Goal: Information Seeking & Learning: Learn about a topic

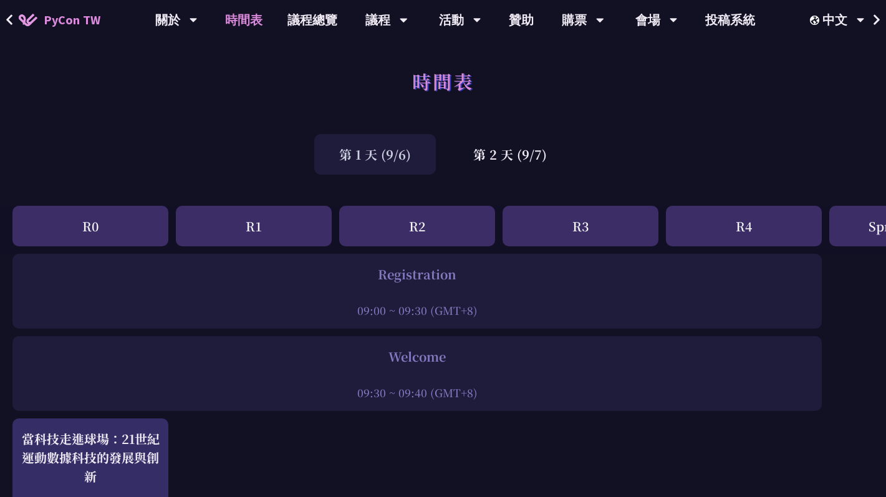
click at [266, 241] on div "R1" at bounding box center [254, 226] width 156 height 41
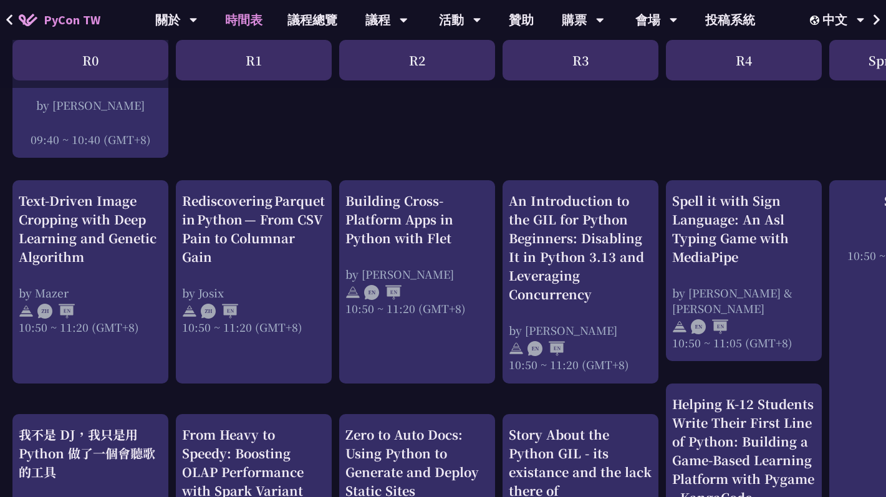
scroll to position [410, 0]
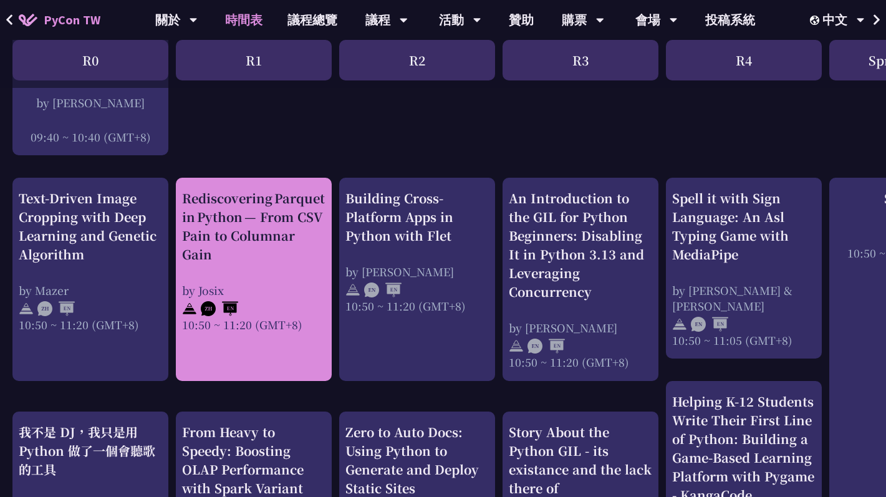
click at [281, 276] on div "Rediscovering Parquet in Python — From CSV Pain to Columnar Gain by [PERSON_NAM…" at bounding box center [253, 260] width 143 height 143
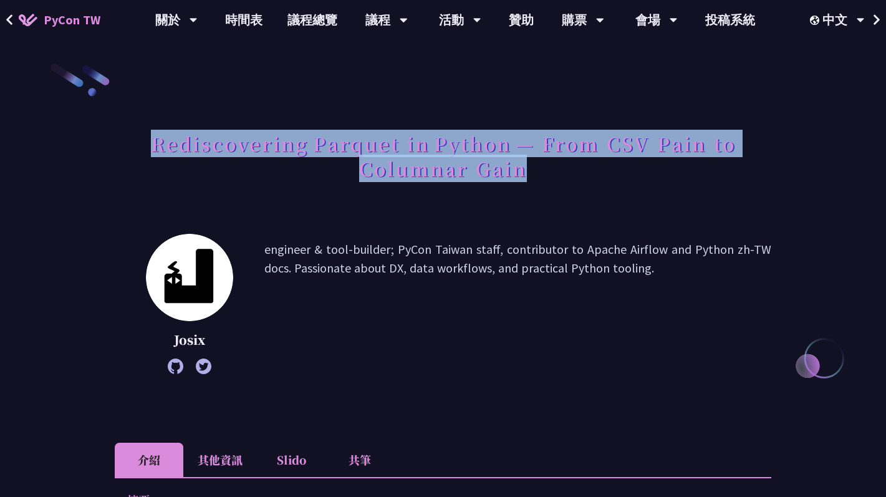
drag, startPoint x: 152, startPoint y: 143, endPoint x: 701, endPoint y: 183, distance: 551.0
click at [701, 183] on h1 "Rediscovering Parquet in Python — From CSV Pain to Columnar Gain" at bounding box center [443, 156] width 657 height 62
copy h1 "Rediscovering Parquet in Python — From CSV Pain to Columnar Gain"
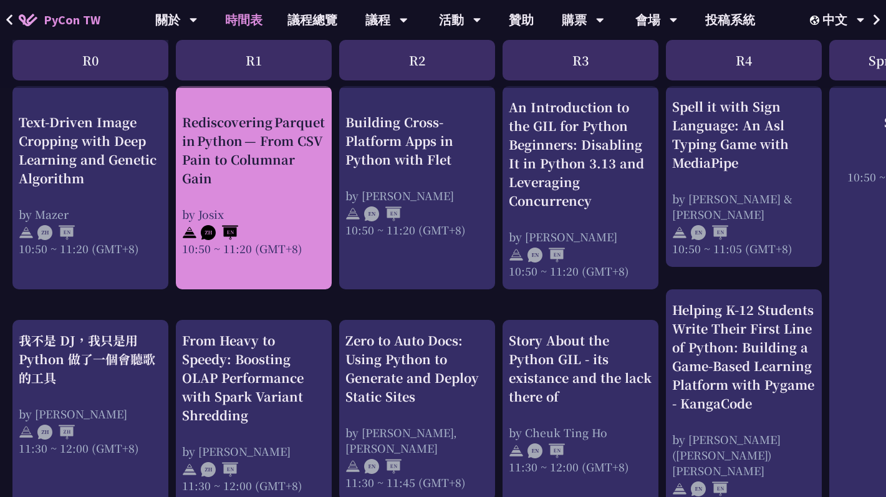
scroll to position [502, 0]
click at [274, 200] on div "Rediscovering Parquet in Python — From CSV Pain to Columnar Gain by [PERSON_NAM…" at bounding box center [253, 183] width 143 height 143
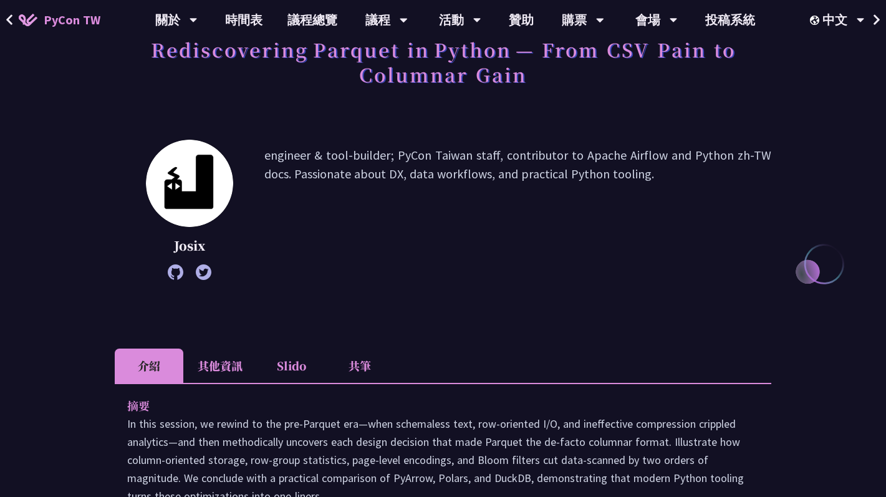
scroll to position [108, 0]
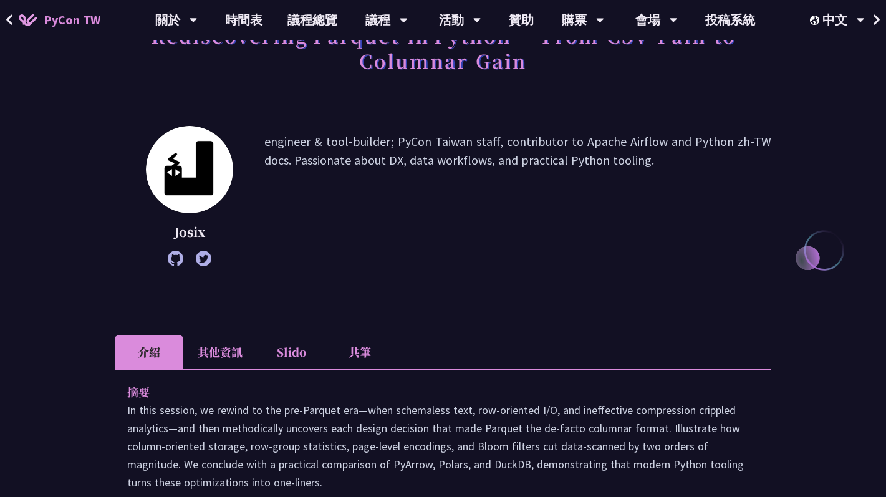
click at [213, 341] on li "其他資訊" at bounding box center [220, 352] width 74 height 34
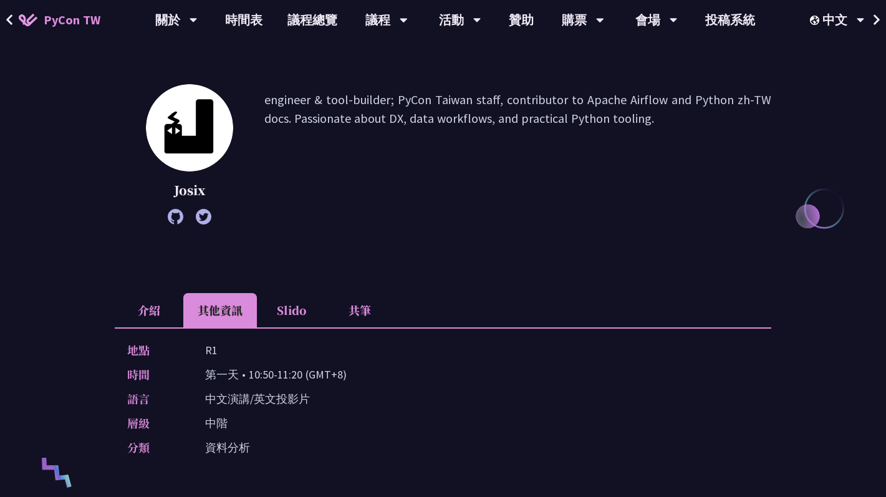
scroll to position [151, 0]
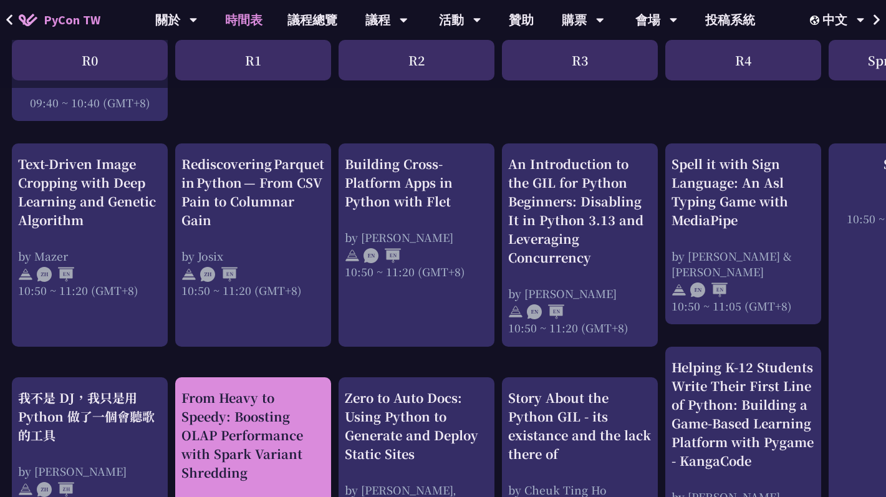
scroll to position [443, 1]
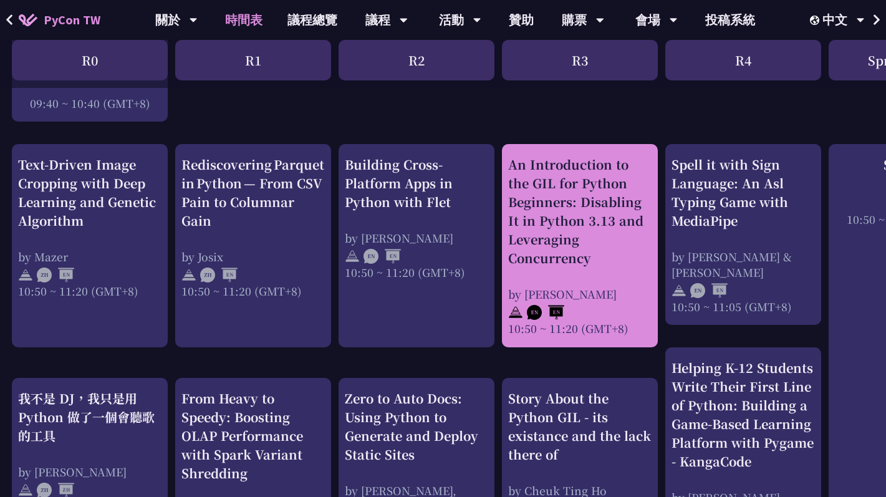
click at [583, 258] on div "An Introduction to the GIL for Python Beginners: Disabling It in Python 3.13 an…" at bounding box center [579, 211] width 143 height 112
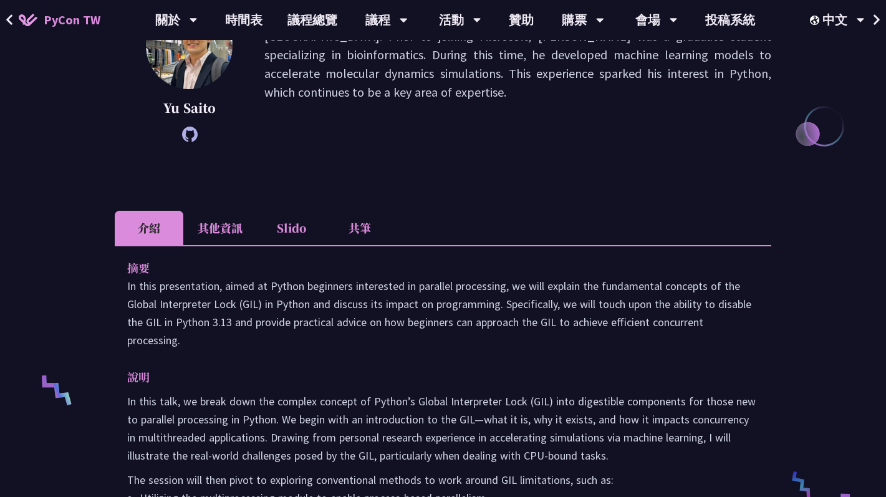
scroll to position [218, 0]
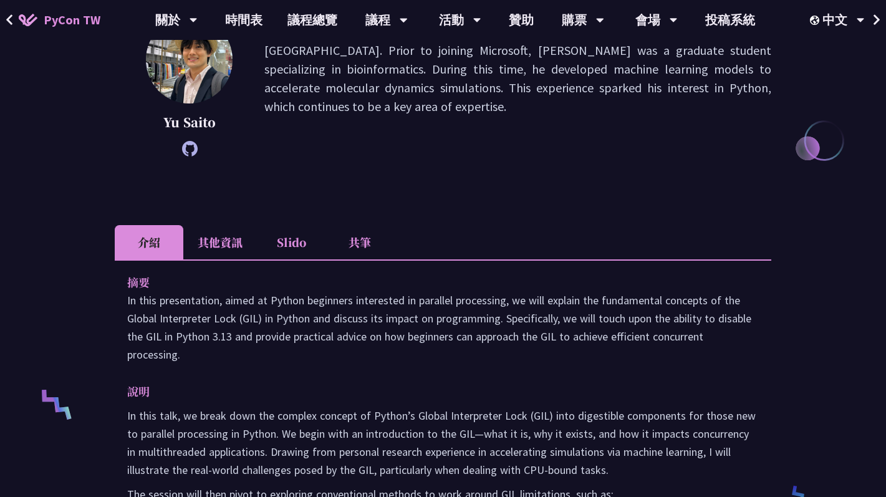
click at [233, 246] on li "其他資訊" at bounding box center [220, 242] width 74 height 34
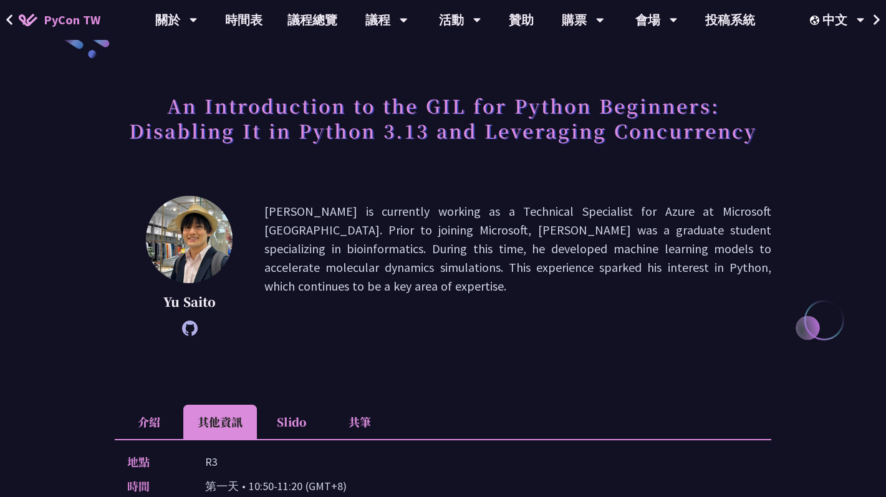
scroll to position [0, 0]
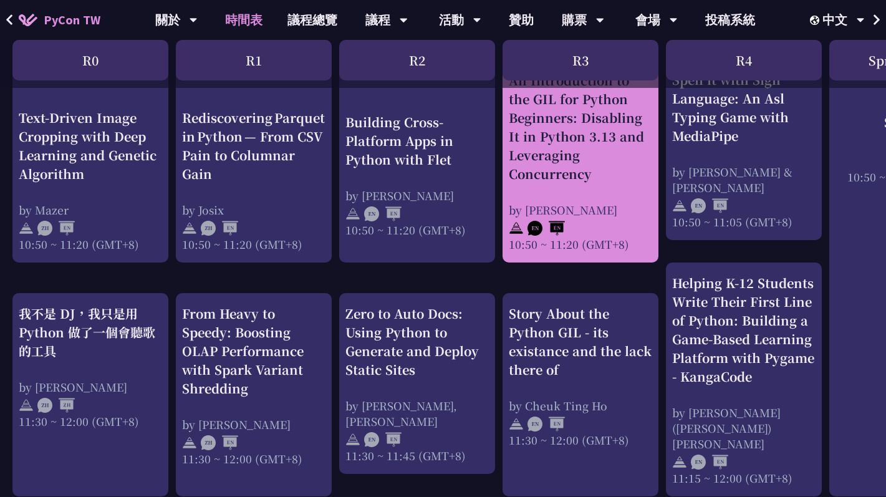
scroll to position [529, 0]
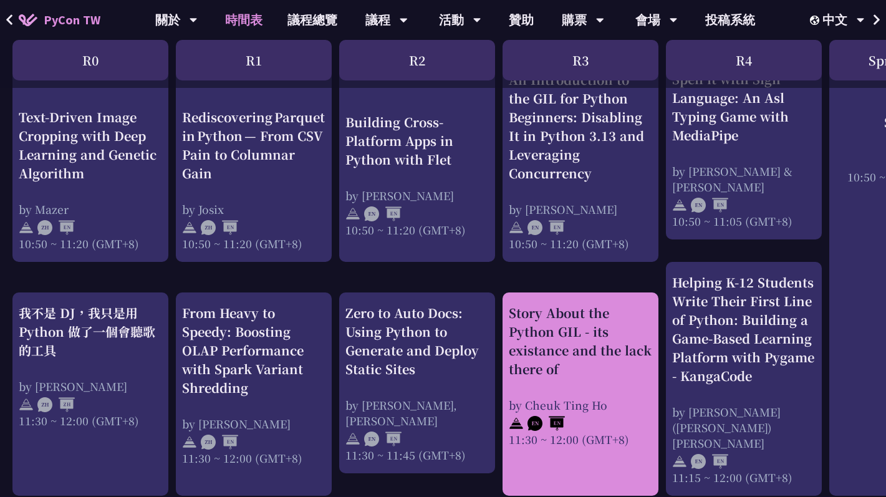
click at [538, 355] on div "Story About the Python GIL - its existance and the lack there of" at bounding box center [580, 341] width 143 height 75
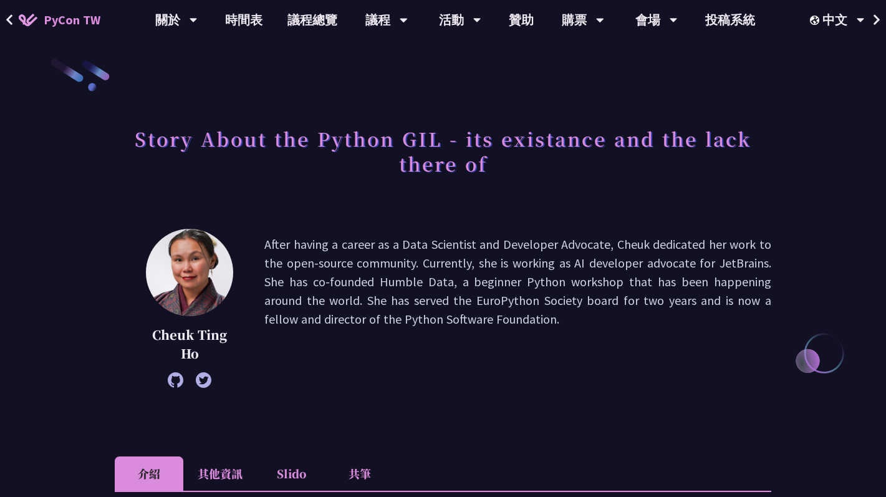
scroll to position [1, 0]
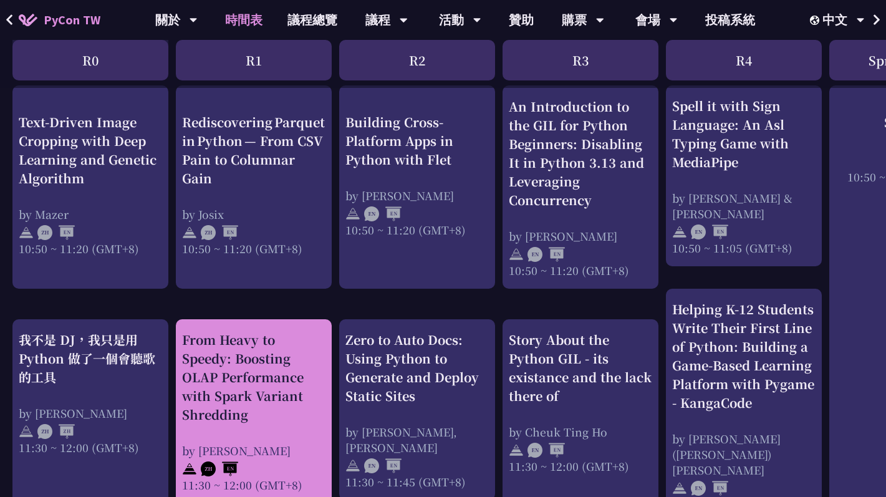
scroll to position [509, 0]
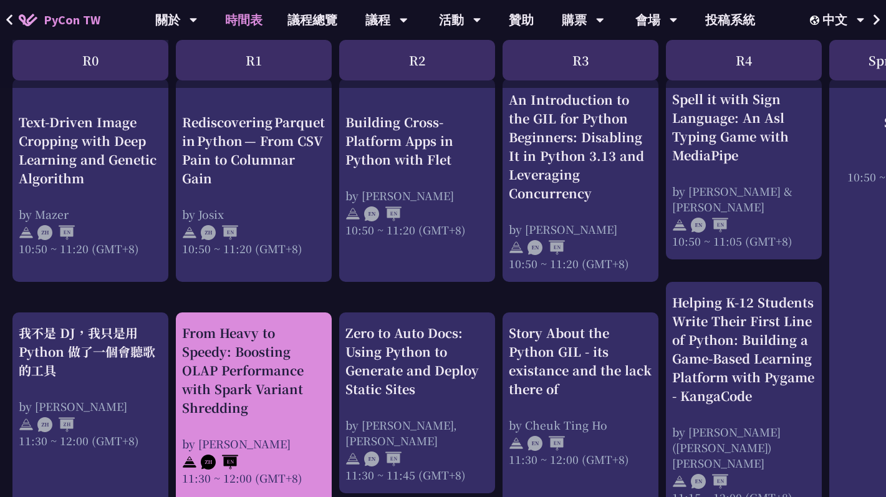
click at [260, 313] on div "From Heavy to Speedy: Boosting OLAP Performance with Spark Variant Shredding by…" at bounding box center [254, 414] width 156 height 203
click at [258, 346] on div "From Heavy to Speedy: Boosting OLAP Performance with Spark Variant Shredding" at bounding box center [253, 371] width 143 height 94
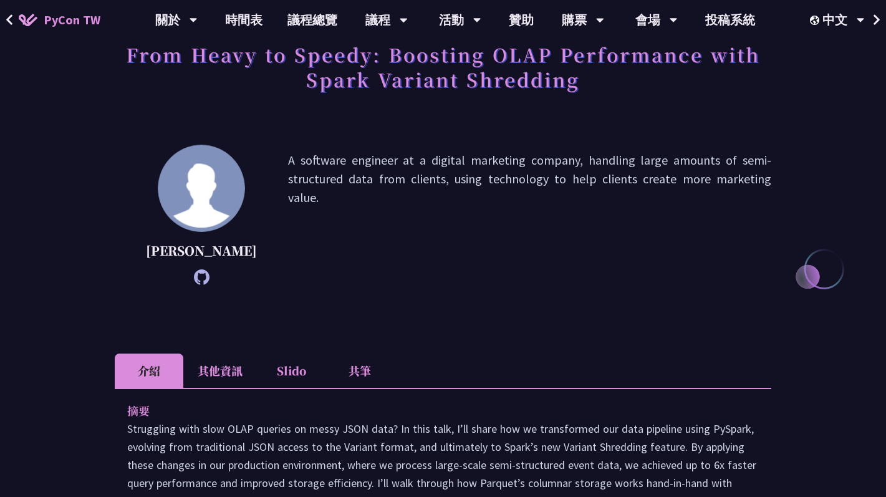
scroll to position [106, 0]
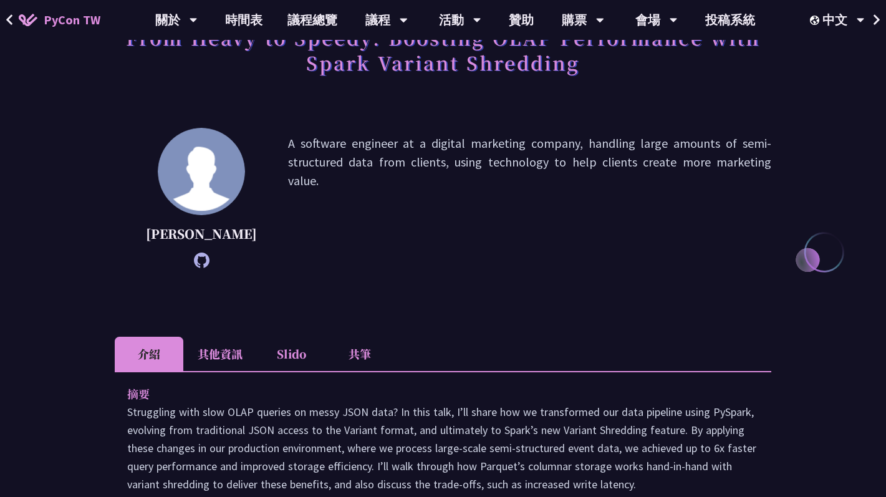
click at [224, 361] on li "其他資訊" at bounding box center [220, 354] width 74 height 34
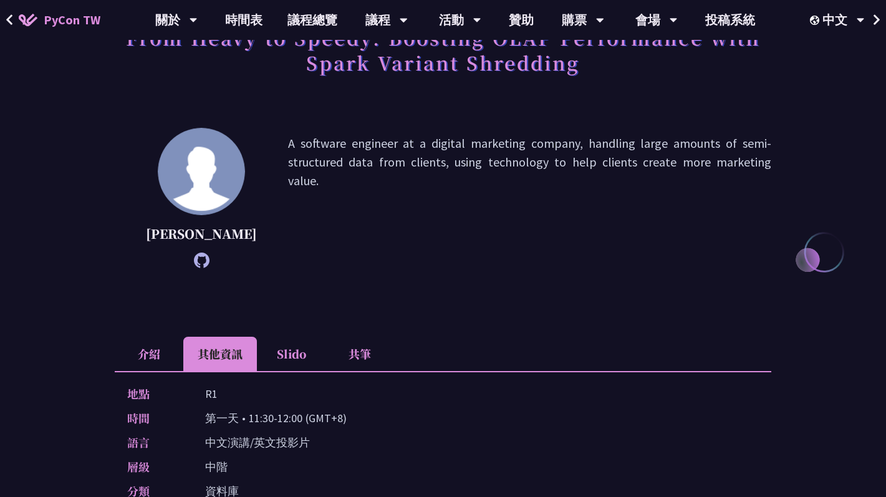
scroll to position [240, 0]
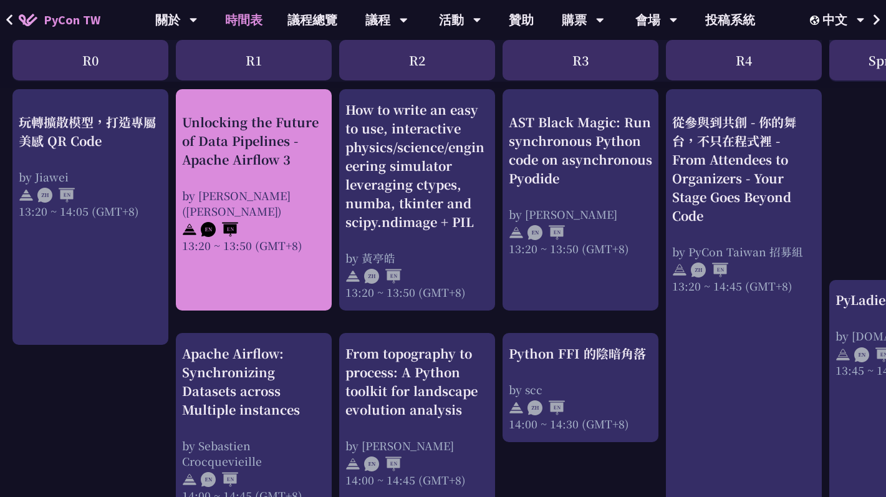
scroll to position [1065, 0]
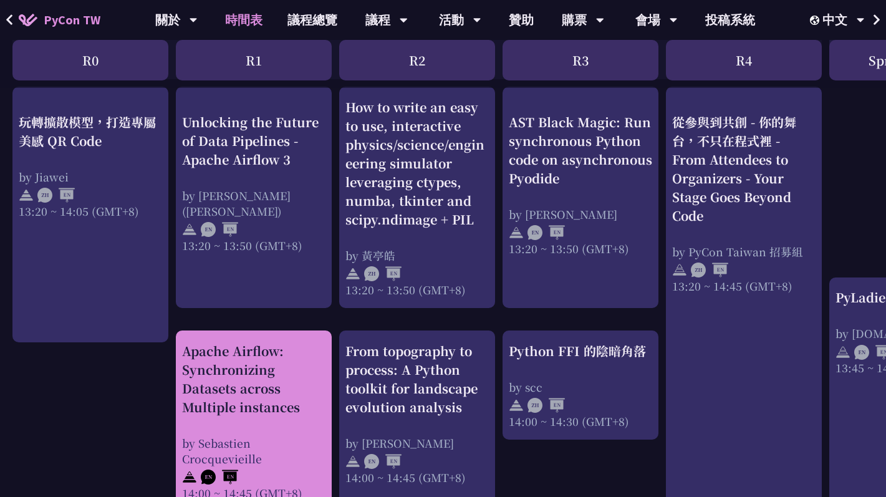
click at [257, 364] on div "Apache Airflow: Synchronizing Datasets across Multiple instances" at bounding box center [253, 379] width 143 height 75
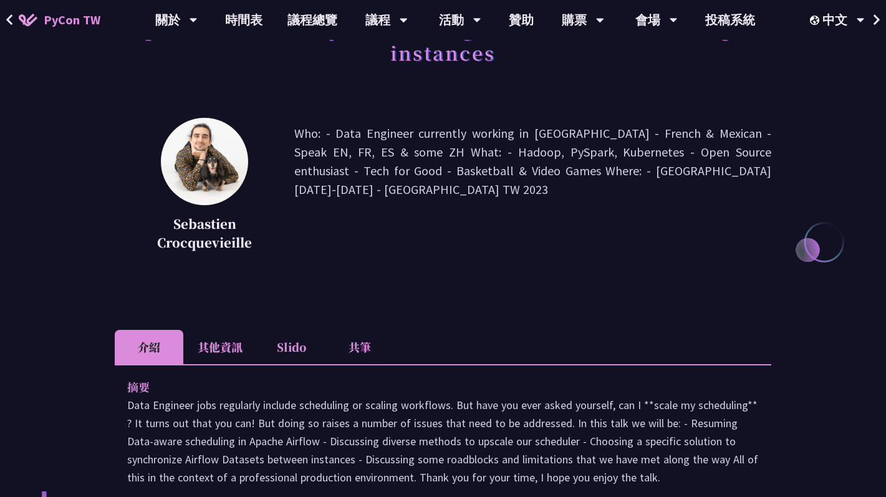
scroll to position [124, 0]
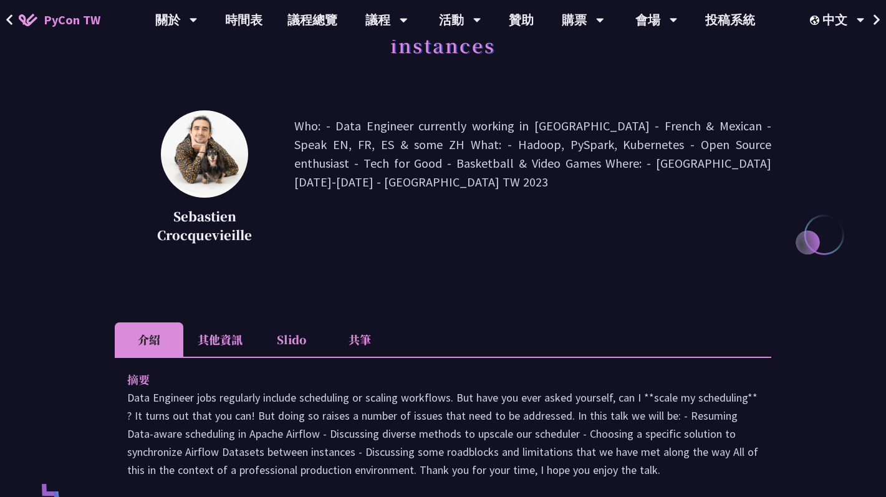
click at [217, 324] on li "其他資訊" at bounding box center [220, 339] width 74 height 34
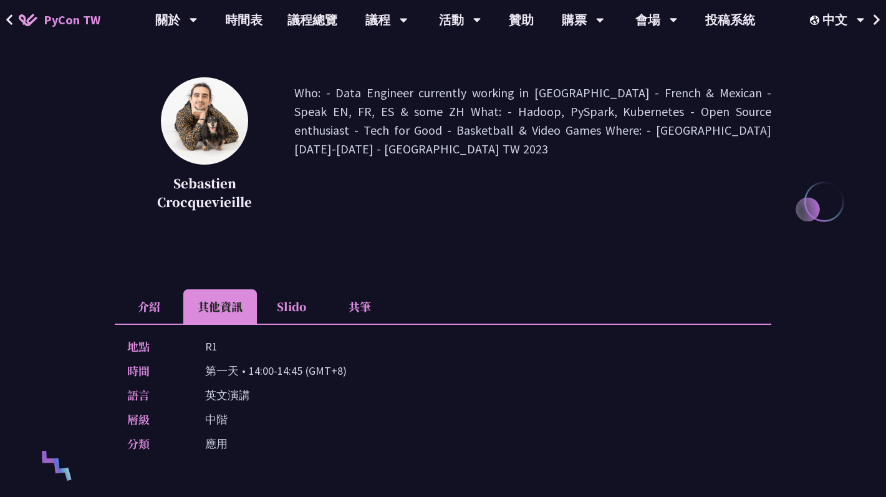
scroll to position [142, 0]
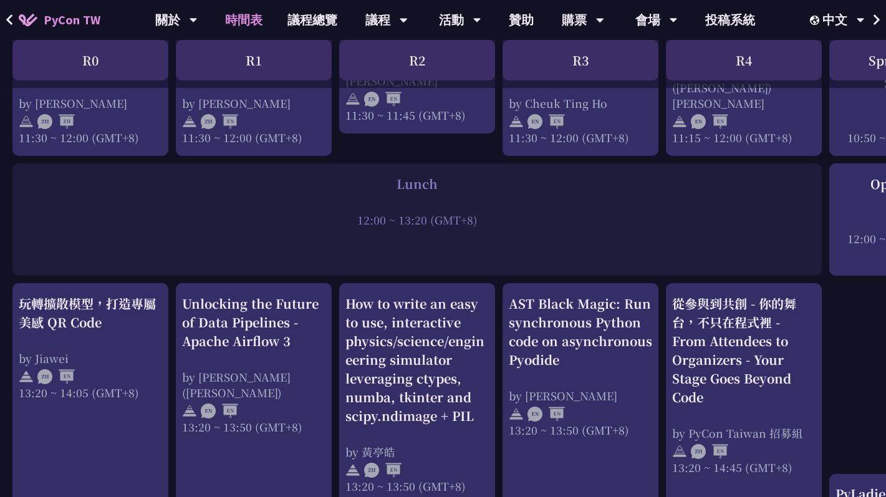
scroll to position [871, 0]
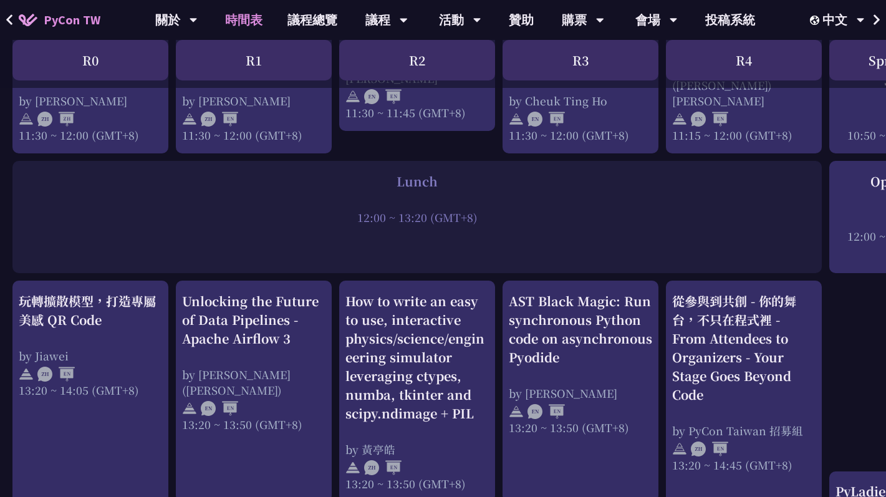
click at [260, 351] on div "Unlocking the Future of Data Pipelines - Apache Airflow 3 by [PERSON_NAME] ([PE…" at bounding box center [253, 362] width 143 height 140
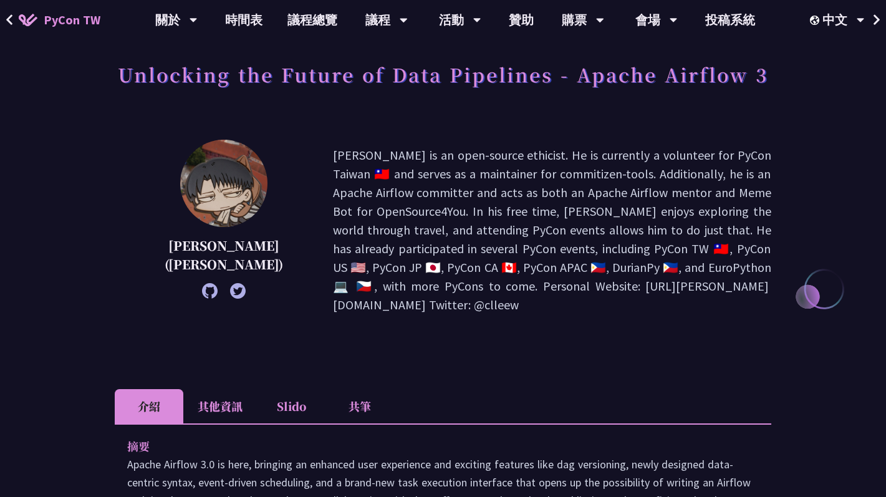
scroll to position [71, 0]
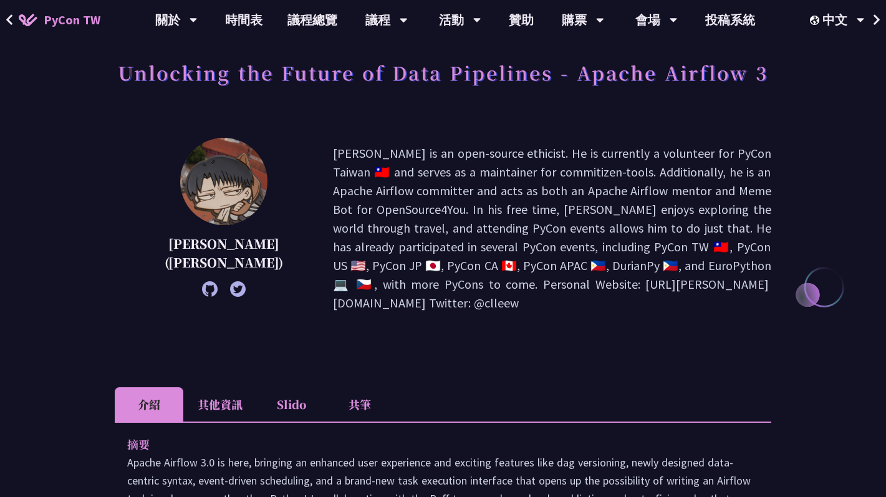
click at [224, 387] on li "其他資訊" at bounding box center [220, 404] width 74 height 34
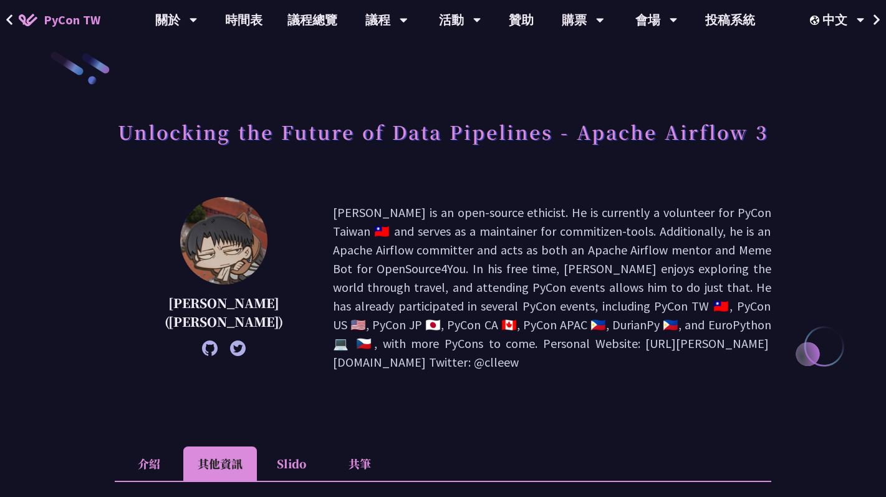
scroll to position [14, 0]
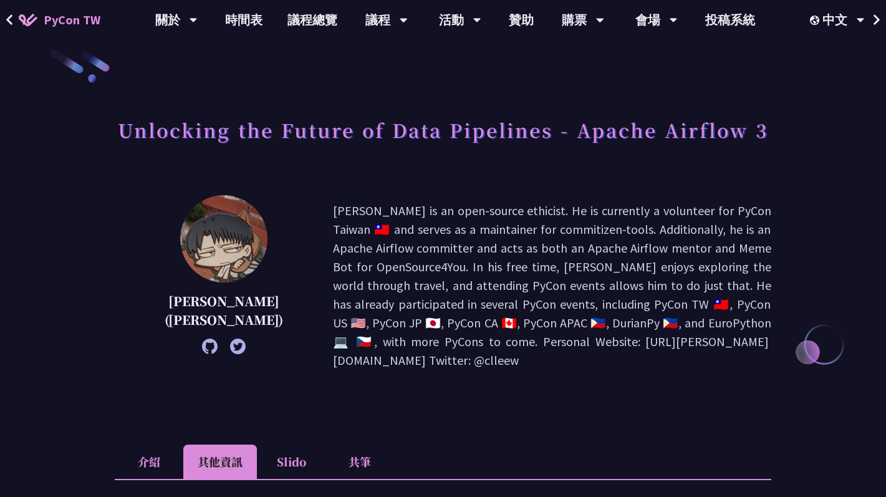
click at [141, 445] on li "介紹" at bounding box center [149, 462] width 69 height 34
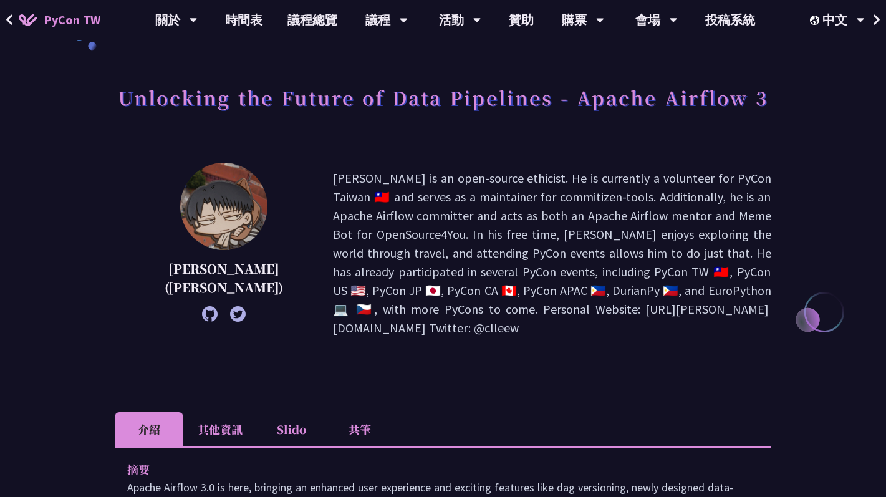
scroll to position [64, 0]
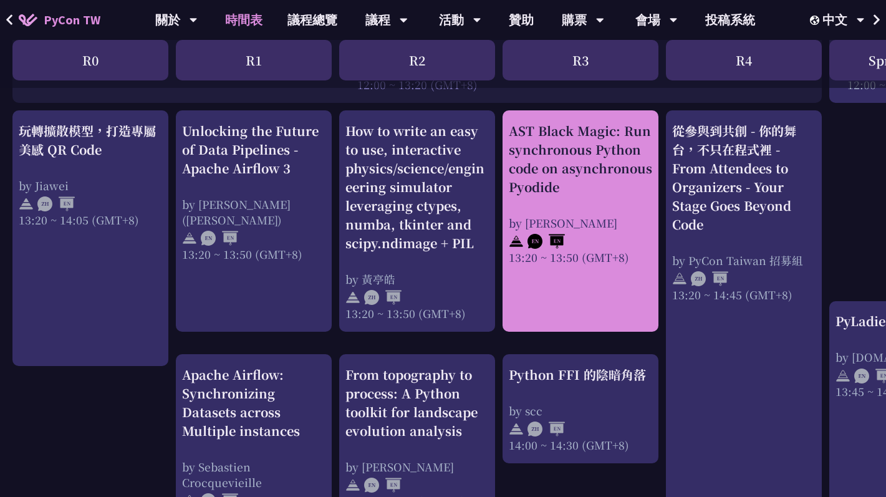
scroll to position [1017, 0]
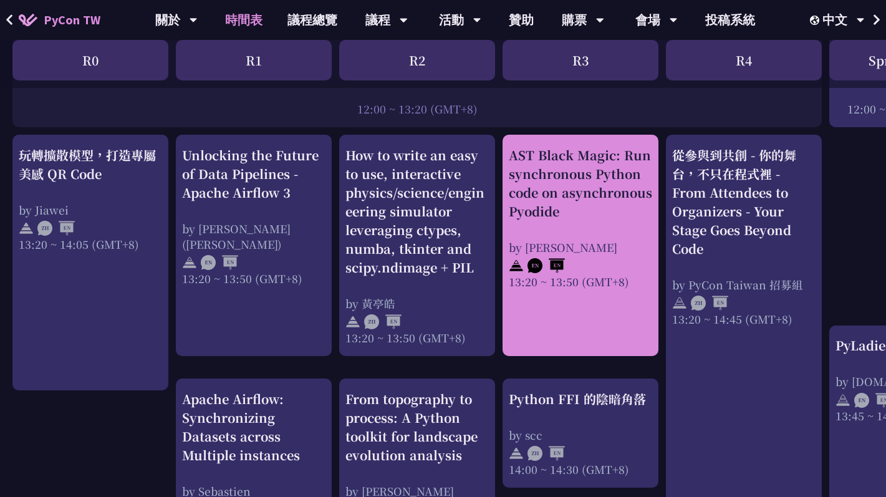
click at [556, 211] on div "AST Black Magic: Run synchronous Python code on asynchronous Pyodide" at bounding box center [580, 183] width 143 height 75
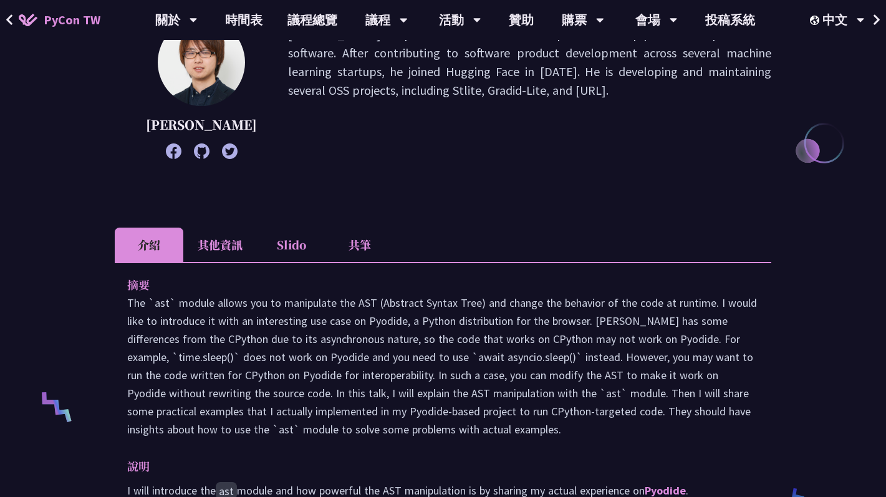
scroll to position [216, 0]
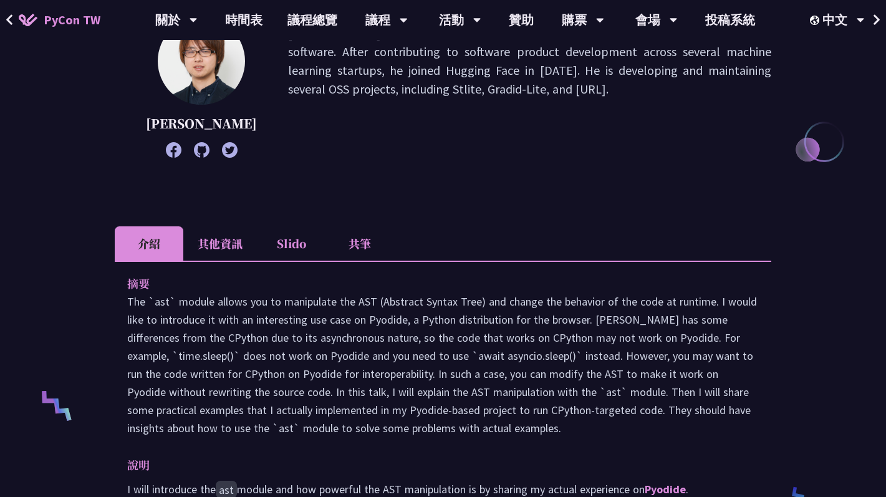
click at [205, 261] on li "其他資訊" at bounding box center [220, 243] width 74 height 34
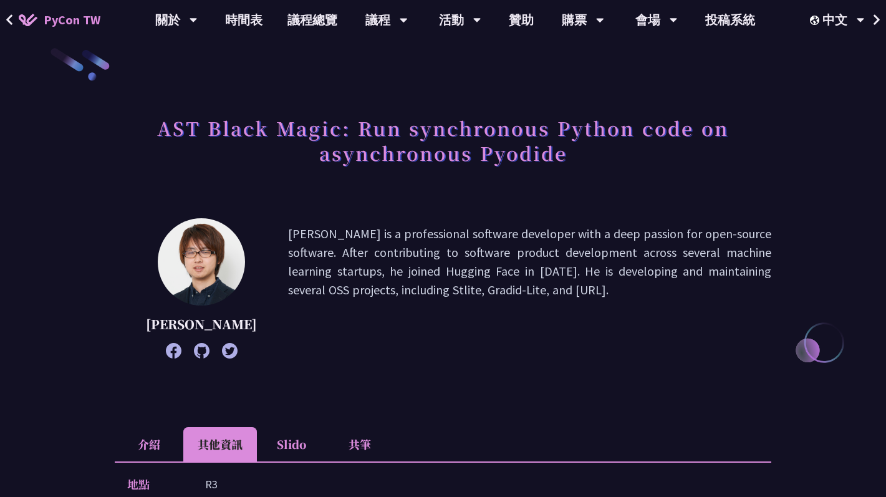
scroll to position [0, 0]
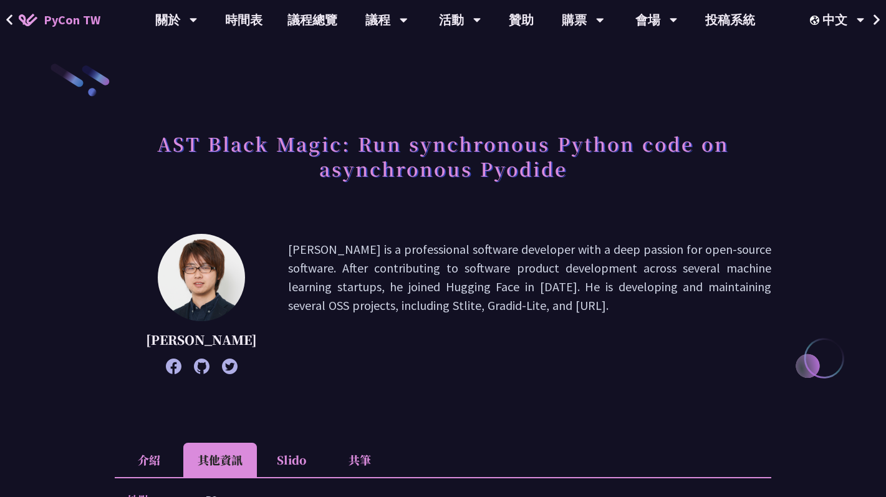
click at [168, 466] on li "介紹" at bounding box center [149, 460] width 69 height 34
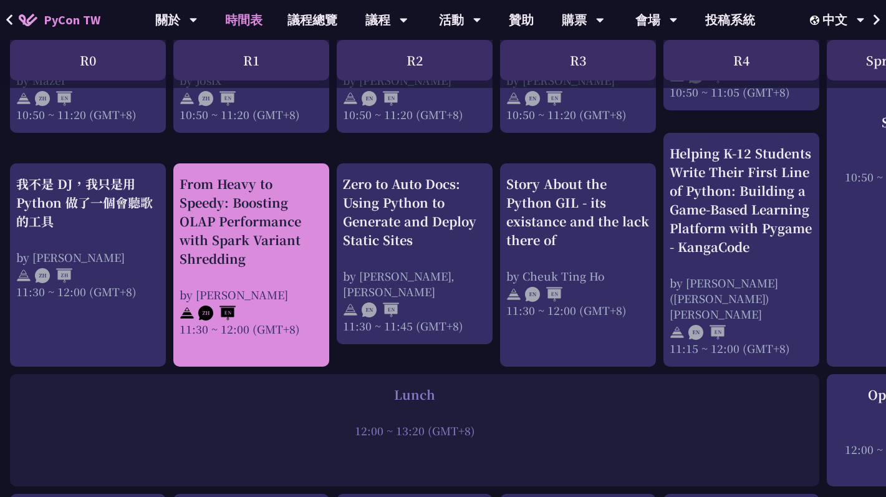
scroll to position [659, 2]
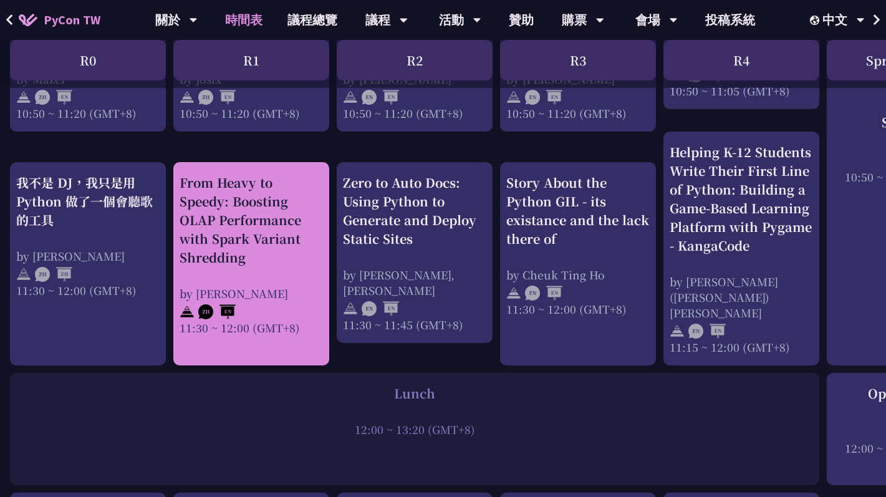
click at [205, 173] on div "From Heavy to Speedy: Boosting OLAP Performance with Spark Variant Shredding" at bounding box center [251, 220] width 143 height 94
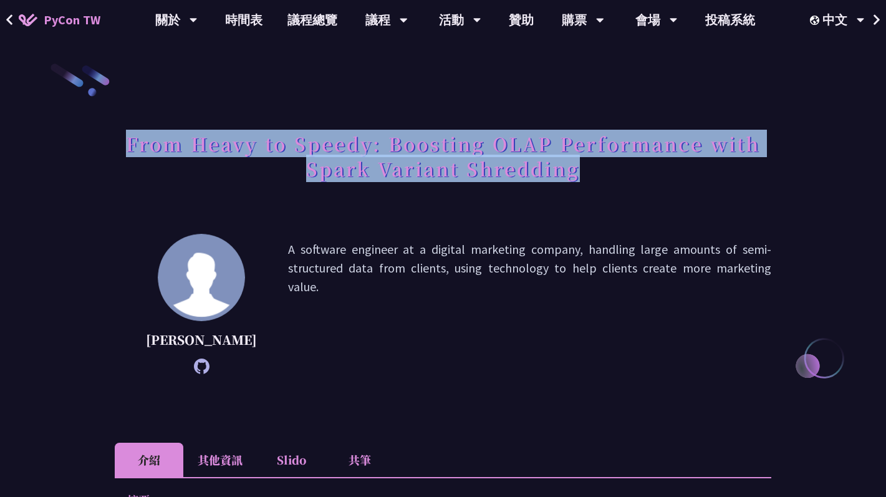
drag, startPoint x: 128, startPoint y: 145, endPoint x: 630, endPoint y: 185, distance: 503.7
click at [630, 185] on h1 "From Heavy to Speedy: Boosting OLAP Performance with Spark Variant Shredding" at bounding box center [443, 156] width 657 height 62
copy h1 "From Heavy to Speedy: Boosting OLAP Performance with Spark Variant Shredding"
click at [473, 167] on h1 "From Heavy to Speedy: Boosting OLAP Performance with Spark Variant Shredding" at bounding box center [443, 156] width 657 height 62
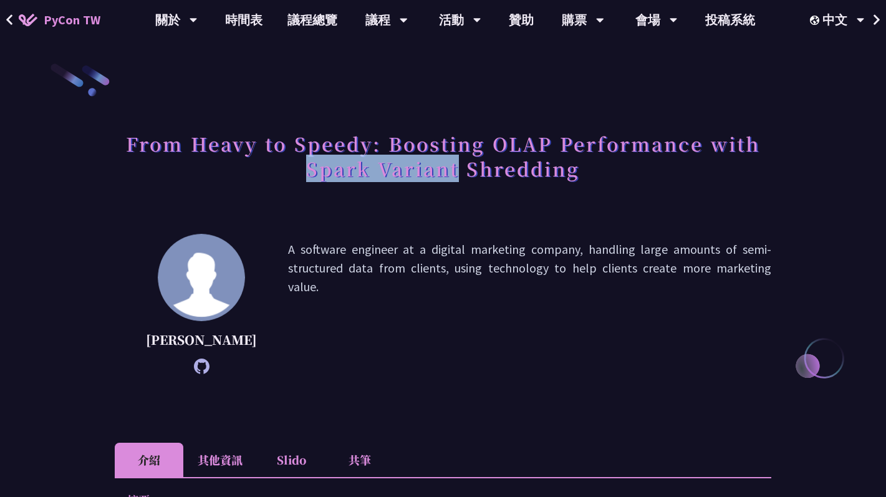
drag, startPoint x: 457, startPoint y: 172, endPoint x: 304, endPoint y: 175, distance: 152.9
click at [304, 175] on h1 "From Heavy to Speedy: Boosting OLAP Performance with Spark Variant Shredding" at bounding box center [443, 156] width 657 height 62
copy h1 "Spark Variant"
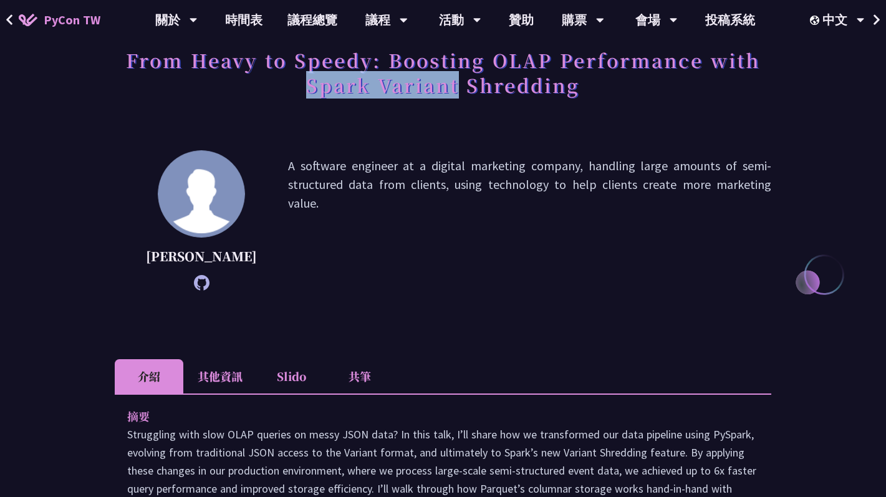
scroll to position [85, 0]
